Goal: Participate in discussion

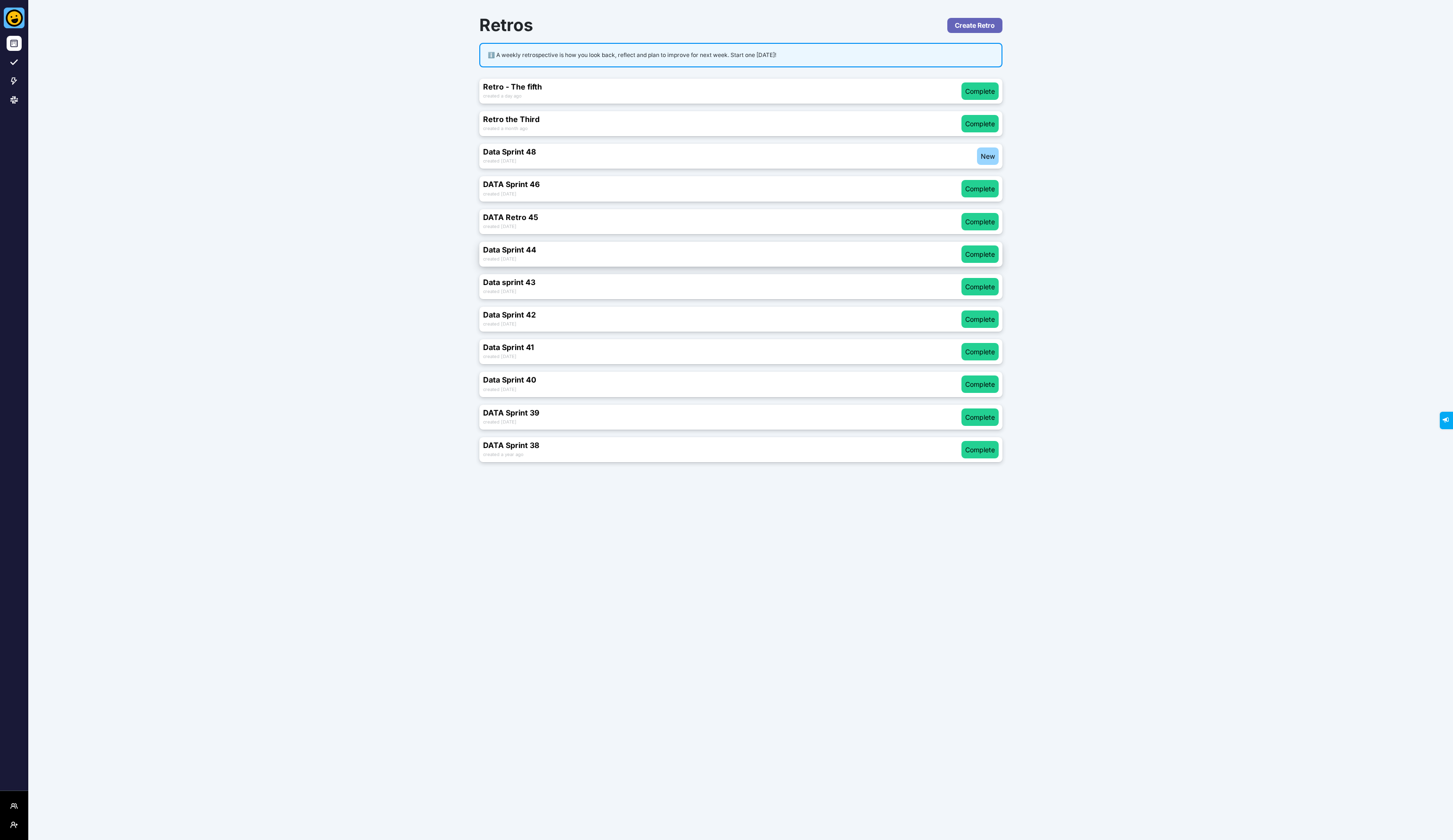
click at [623, 257] on div "created [DATE]" at bounding box center [722, 258] width 478 height 8
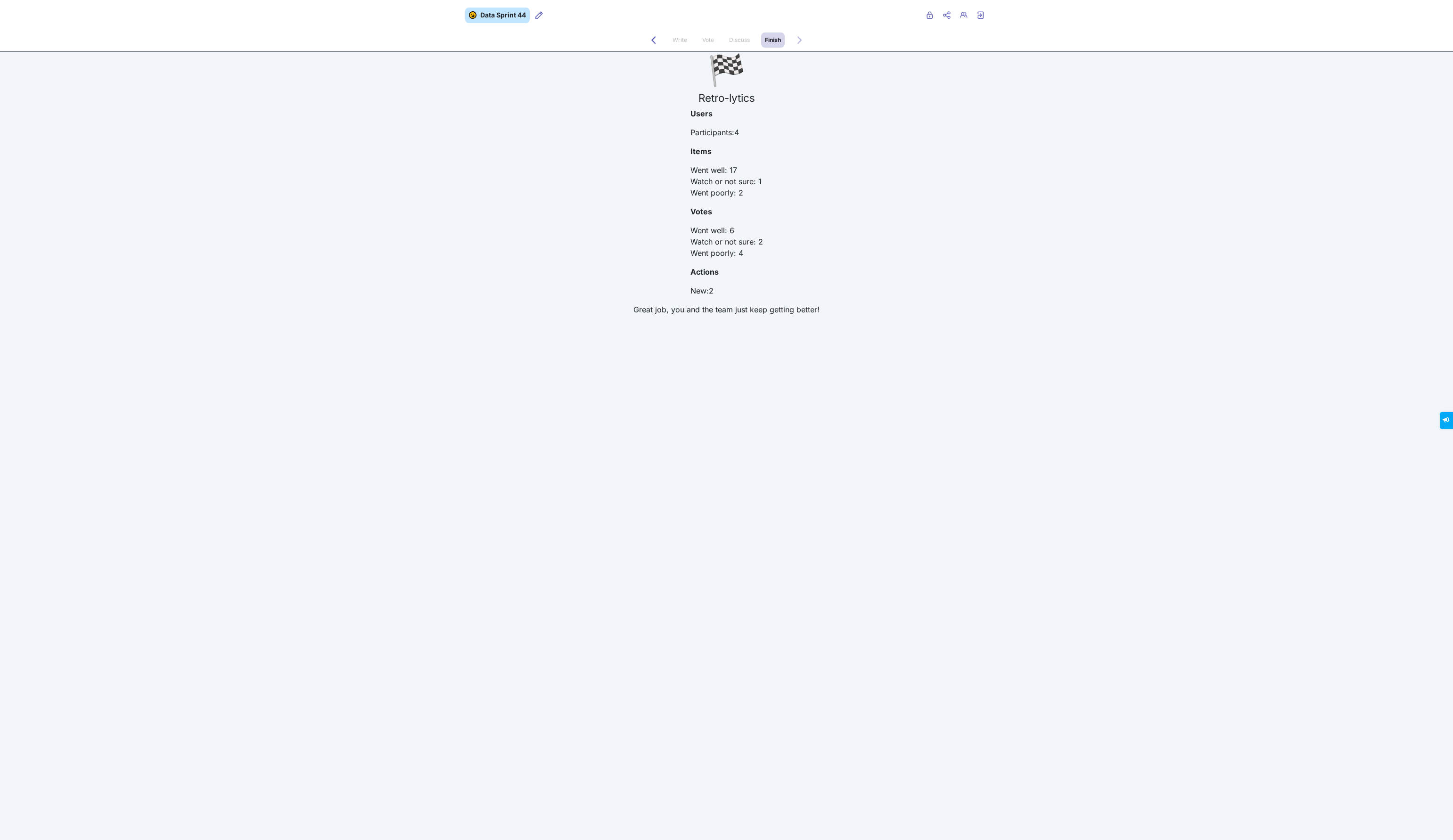
click at [739, 44] on span "Discuss" at bounding box center [739, 40] width 28 height 15
click at [701, 44] on span "Vote" at bounding box center [708, 40] width 19 height 15
click at [676, 40] on span "Write" at bounding box center [680, 39] width 15 height 7
click at [652, 42] on icon "Back to Discuss" at bounding box center [653, 39] width 7 height 7
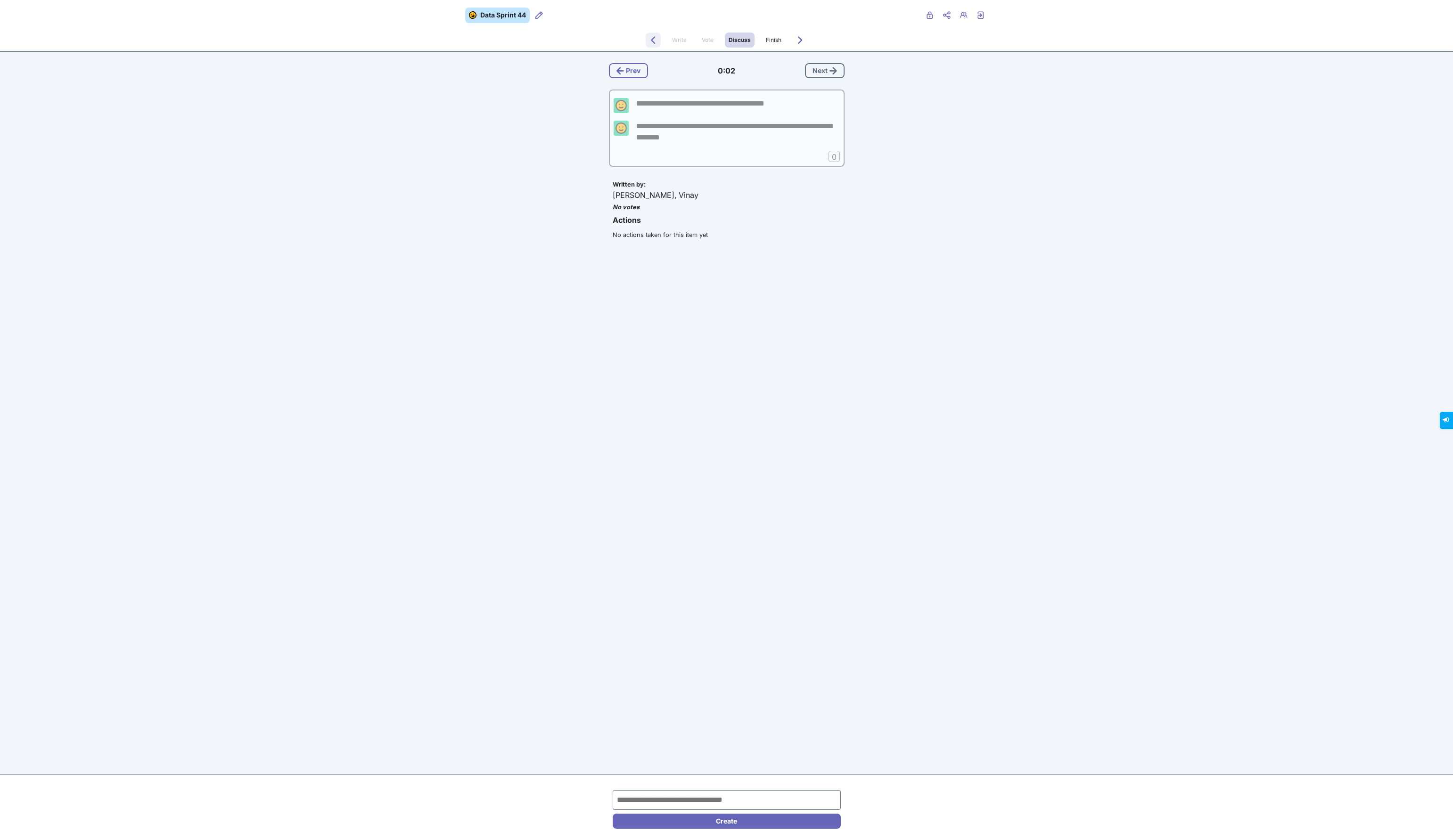
click at [652, 42] on icon "Back to Vote" at bounding box center [653, 39] width 7 height 7
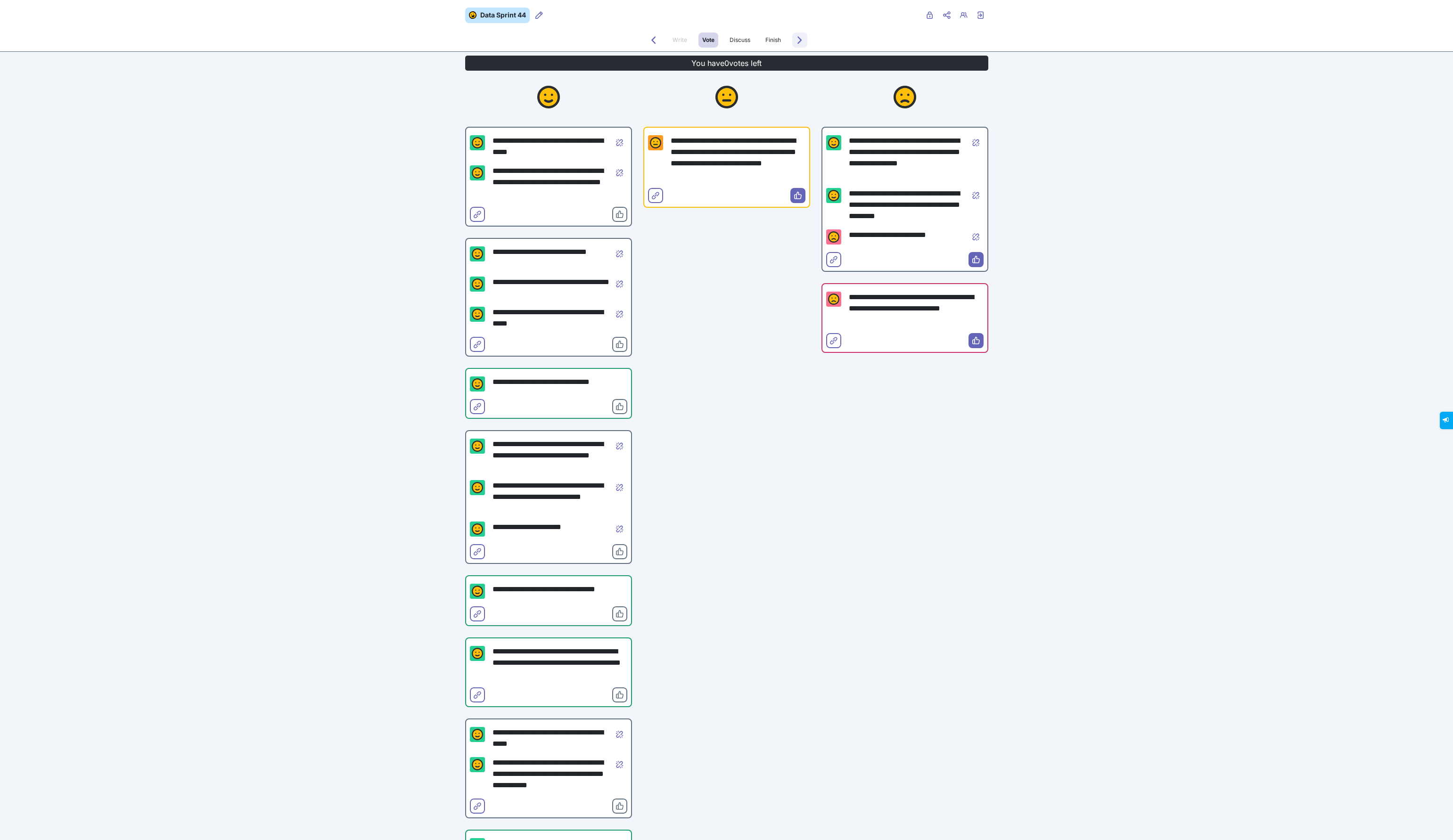
click at [800, 41] on icon "Forwards to Discuss" at bounding box center [799, 39] width 7 height 7
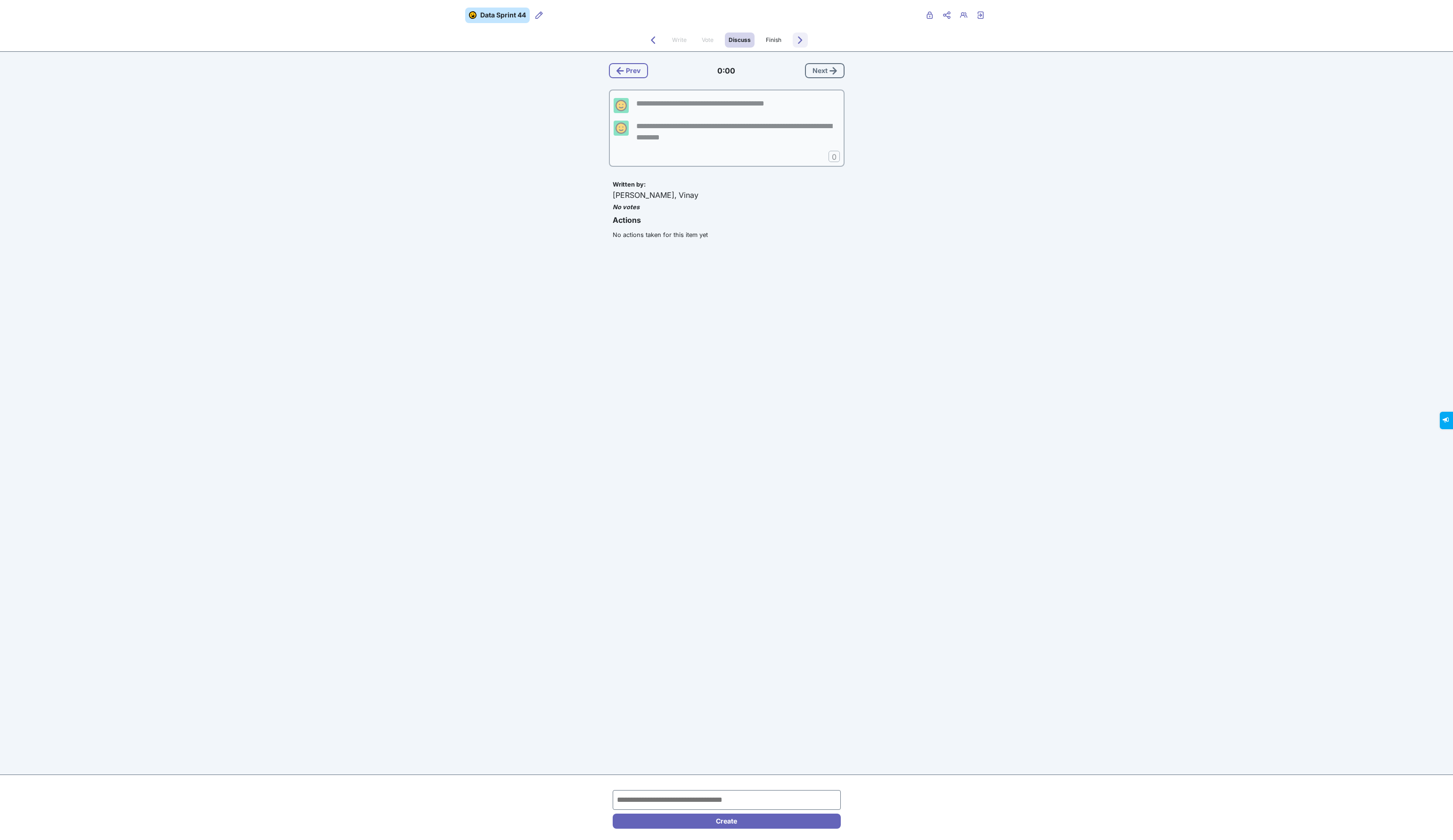
click at [800, 41] on icon "Forwards to Finish" at bounding box center [800, 39] width 7 height 7
